Goal: Navigation & Orientation: Find specific page/section

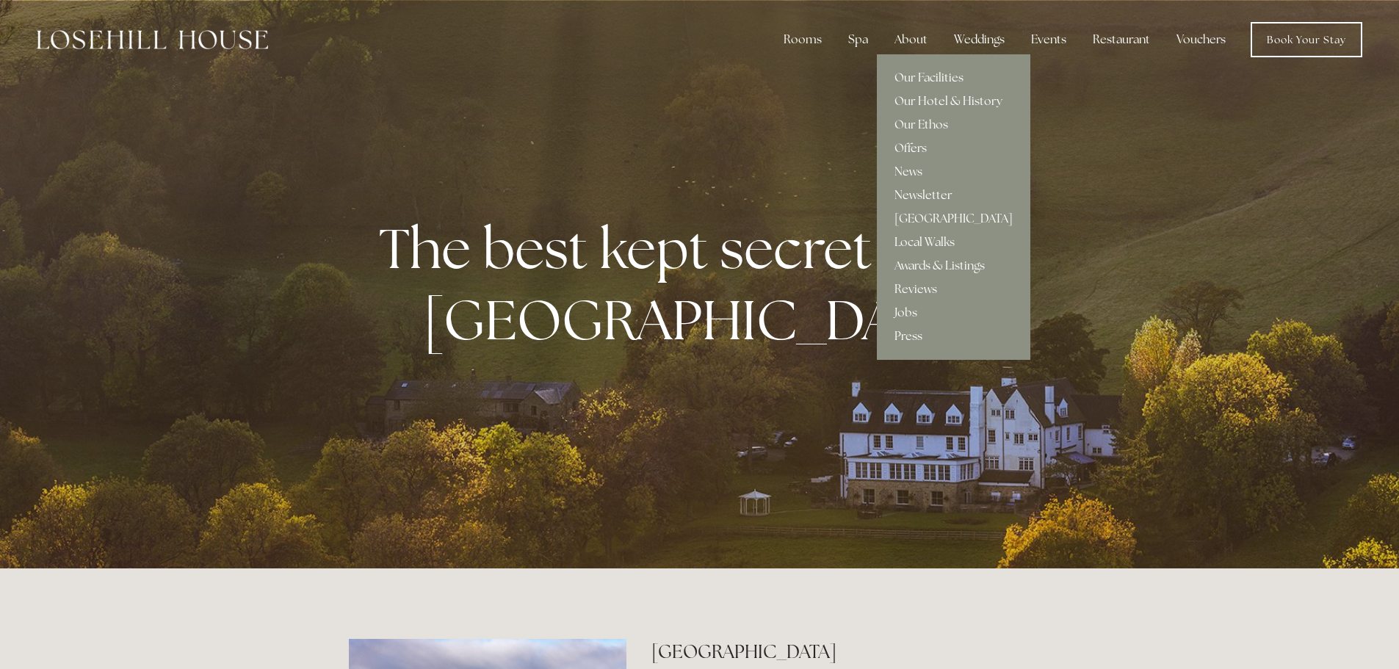
click at [909, 44] on div "About" at bounding box center [910, 39] width 57 height 29
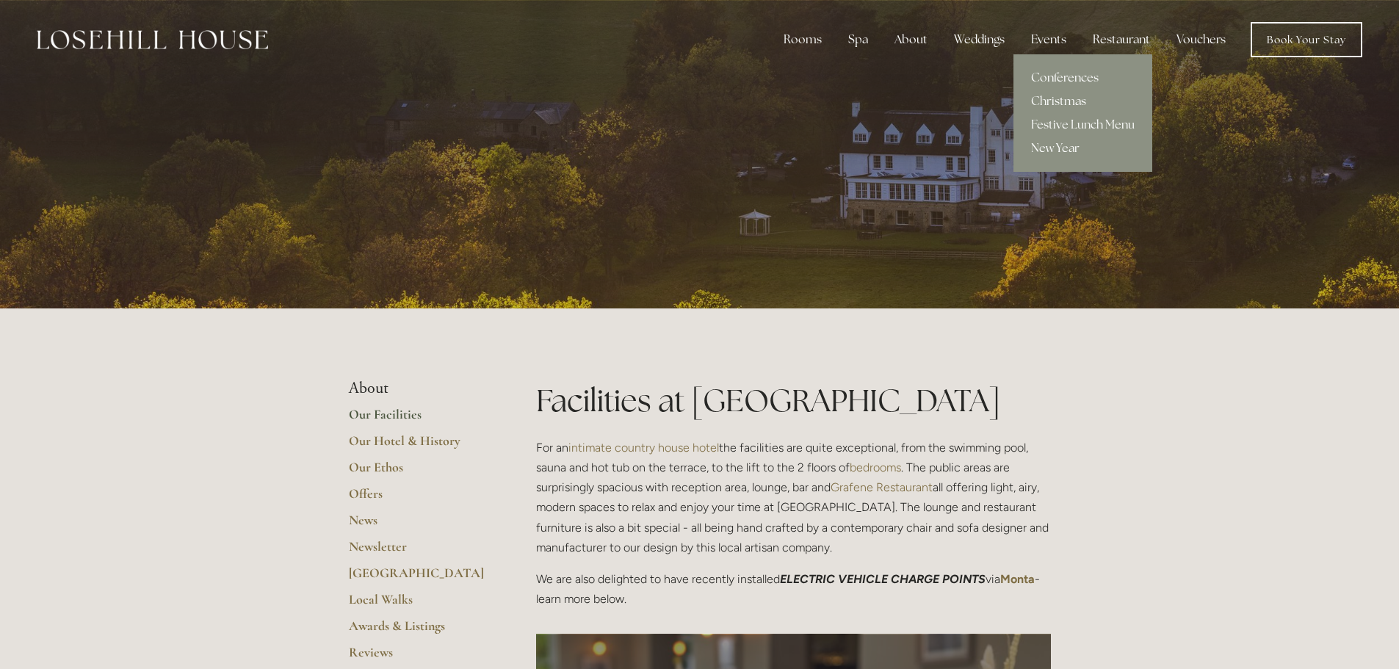
click at [1062, 73] on link "Conferences" at bounding box center [1082, 77] width 139 height 23
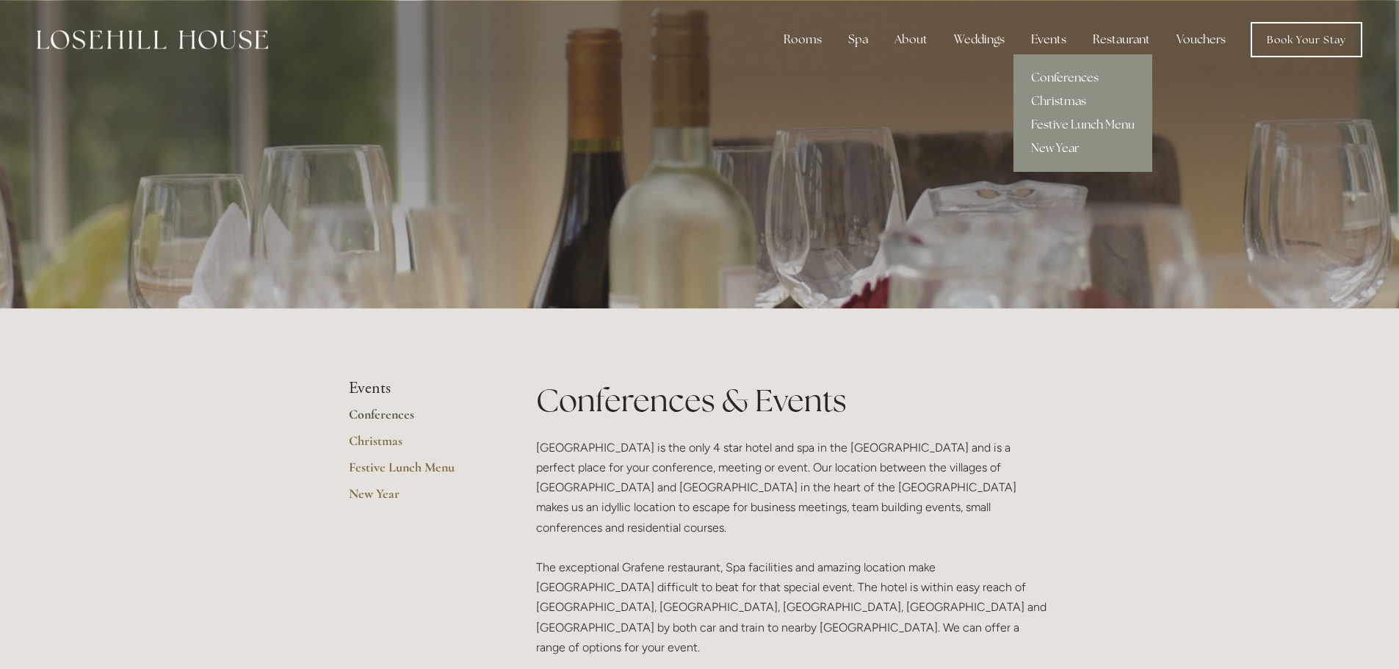
click at [1067, 76] on link "Conferences" at bounding box center [1082, 77] width 139 height 23
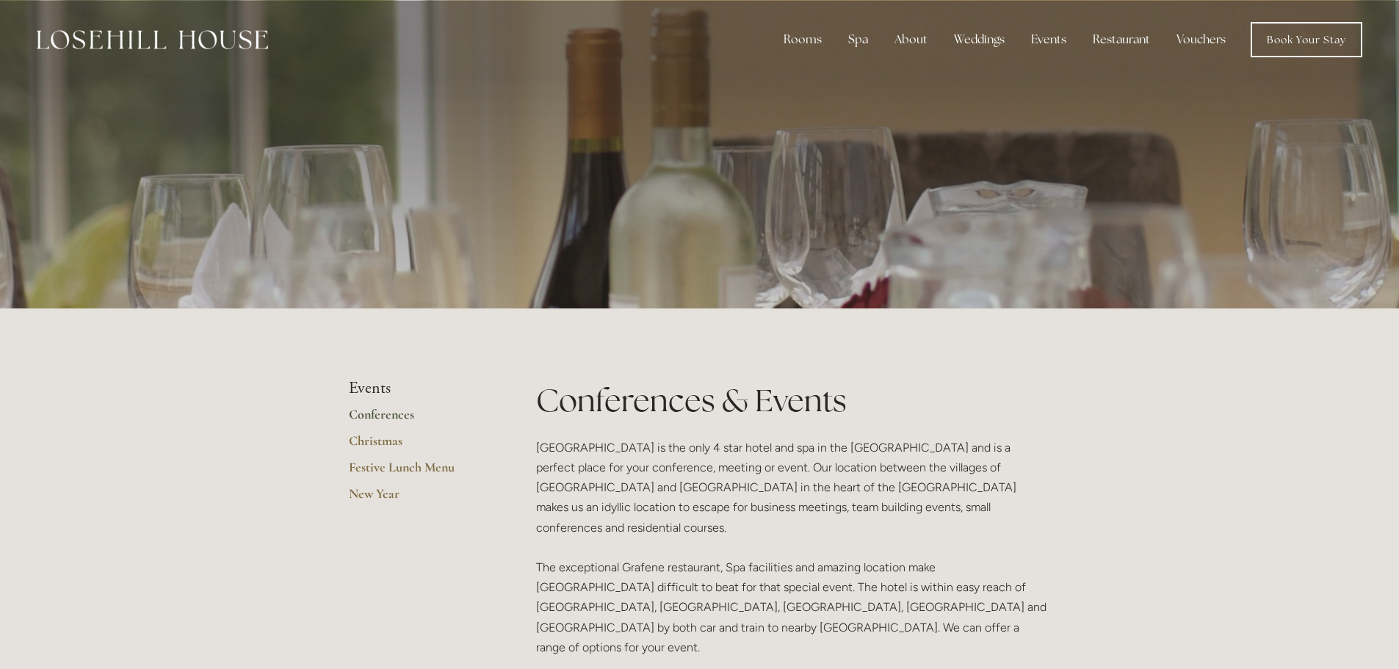
click at [364, 413] on link "Conferences" at bounding box center [419, 419] width 140 height 26
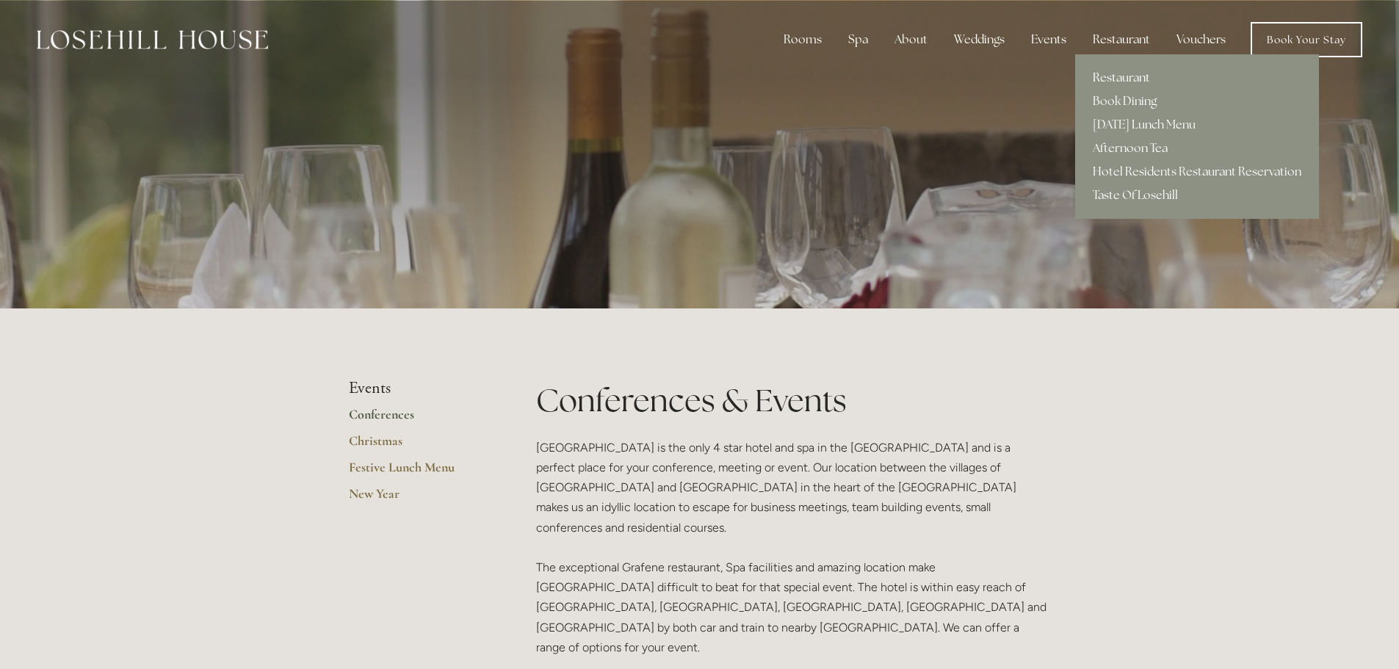
click at [1120, 79] on link "Restaurant" at bounding box center [1197, 77] width 244 height 23
